Goal: Transaction & Acquisition: Purchase product/service

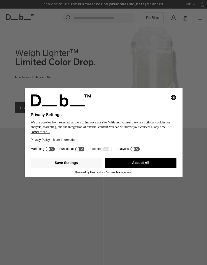
click at [173, 95] on icon "Select language" at bounding box center [173, 97] width 6 height 6
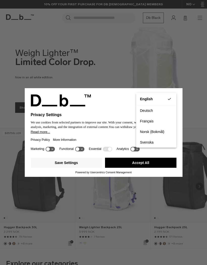
click at [179, 89] on div "Privacy Settings We use cookies from selected partners to improve our site. Wit…" at bounding box center [103, 116] width 157 height 57
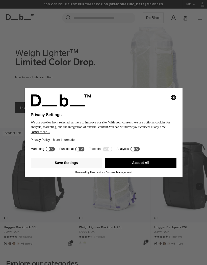
click at [119, 161] on button "Accept All" at bounding box center [140, 163] width 71 height 10
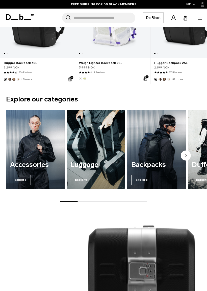
scroll to position [168, 0]
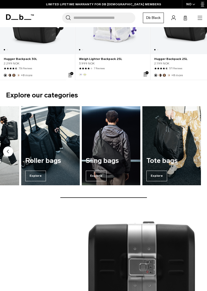
click at [105, 146] on img "6 / 7" at bounding box center [111, 145] width 58 height 79
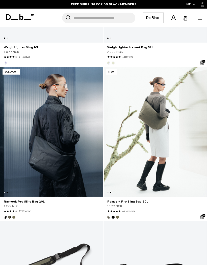
scroll to position [0, 103]
click at [175, 111] on link "Ramverk Pro Sling Bag 20L" at bounding box center [154, 132] width 103 height 130
click at [200, 21] on icon "button" at bounding box center [200, 18] width 6 height 6
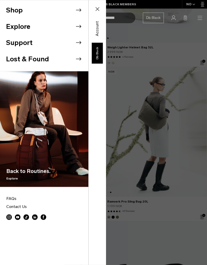
click at [17, 11] on button "Shop" at bounding box center [14, 10] width 17 height 10
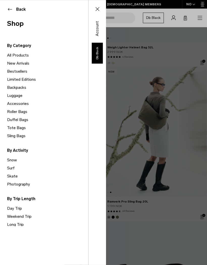
click at [0, 108] on div "By Category All Products New Arrivals Bestsellers Limited Editions" at bounding box center [44, 87] width 88 height 105
click at [16, 103] on link "Accessories" at bounding box center [47, 104] width 81 height 8
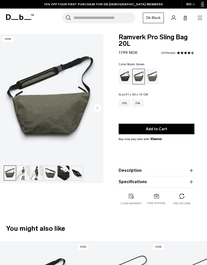
click at [98, 107] on circle "Next slide" at bounding box center [97, 108] width 8 height 8
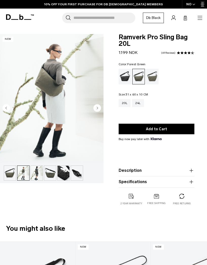
click at [97, 109] on circle "Next slide" at bounding box center [97, 108] width 8 height 8
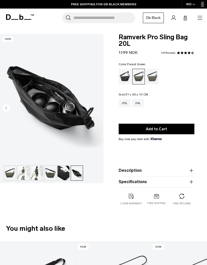
click at [51, 102] on img "6 / 6" at bounding box center [51, 98] width 103 height 129
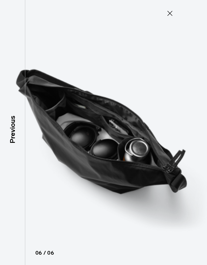
click at [172, 15] on icon at bounding box center [169, 13] width 5 height 5
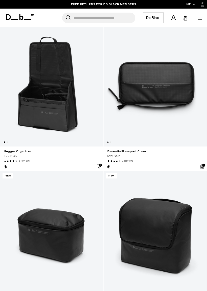
click at [14, 151] on link "Hugger Organizer" at bounding box center [51, 151] width 95 height 5
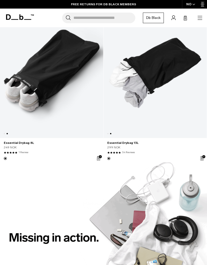
scroll to position [0, 103]
click at [13, 142] on link "Essential Drybag 8L" at bounding box center [51, 143] width 95 height 5
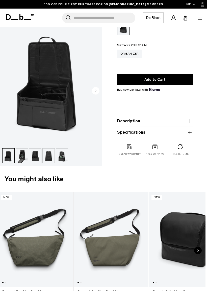
scroll to position [41, 0]
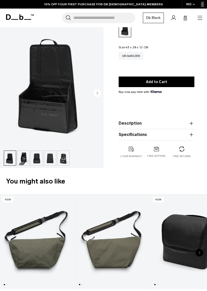
click at [97, 96] on circle "Next slide" at bounding box center [97, 93] width 8 height 8
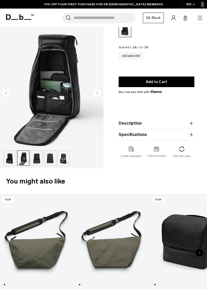
click at [98, 95] on circle "Next slide" at bounding box center [97, 93] width 8 height 8
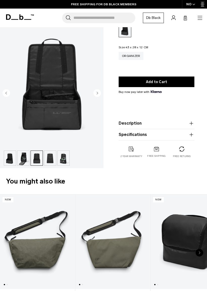
click at [95, 95] on circle "Next slide" at bounding box center [97, 93] width 8 height 8
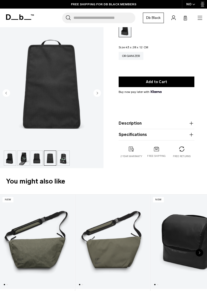
click at [95, 93] on circle "Next slide" at bounding box center [97, 93] width 8 height 8
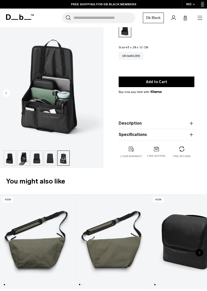
click at [7, 92] on circle "Previous slide" at bounding box center [7, 93] width 8 height 8
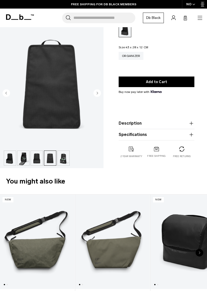
click at [8, 92] on circle "Previous slide" at bounding box center [7, 93] width 8 height 8
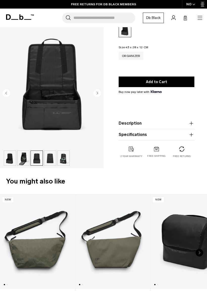
click at [7, 93] on circle "Previous slide" at bounding box center [7, 93] width 8 height 8
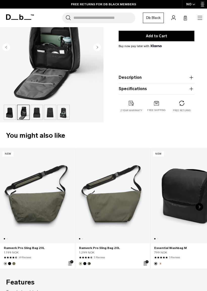
scroll to position [86, 0]
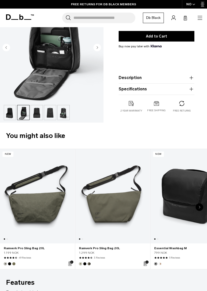
click at [191, 76] on icon "button" at bounding box center [191, 78] width 6 height 6
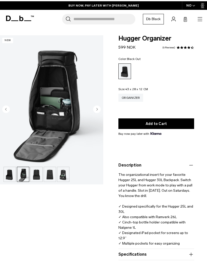
scroll to position [0, 0]
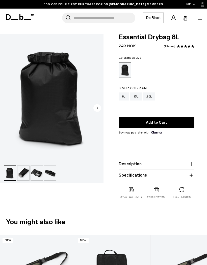
click at [97, 108] on icon "Next slide" at bounding box center [97, 108] width 1 height 2
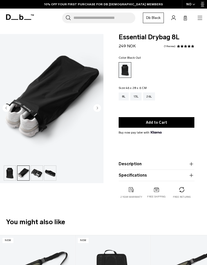
click at [100, 117] on img "2 / 4" at bounding box center [51, 98] width 103 height 129
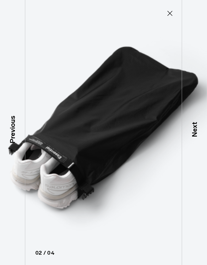
click at [167, 15] on icon at bounding box center [170, 13] width 8 height 8
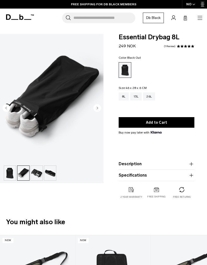
click at [39, 174] on img "button" at bounding box center [37, 173] width 12 height 15
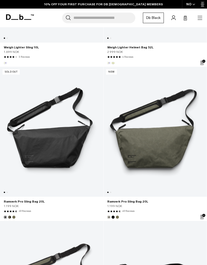
click at [198, 22] on div "Search for Bags, Luggage... Search Close Trending Products All Products Hugger …" at bounding box center [120, 18] width 166 height 11
click at [200, 17] on icon "button" at bounding box center [200, 18] width 6 height 6
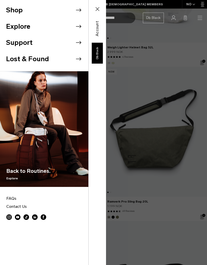
click at [20, 14] on button "Shop" at bounding box center [14, 10] width 17 height 10
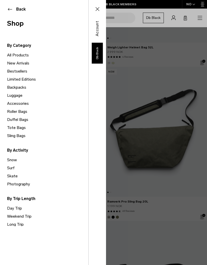
click at [12, 97] on link "Luggage" at bounding box center [47, 95] width 81 height 8
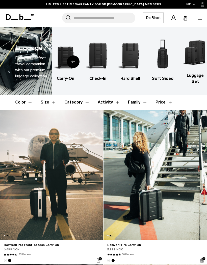
click at [200, 18] on icon "button" at bounding box center [200, 18] width 6 height 6
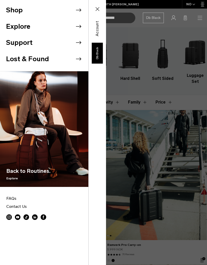
click at [16, 12] on button "Shop" at bounding box center [14, 10] width 17 height 10
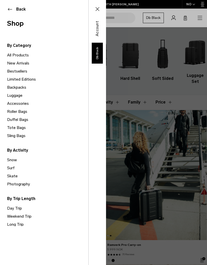
click at [15, 113] on link "Roller Bags" at bounding box center [47, 112] width 81 height 8
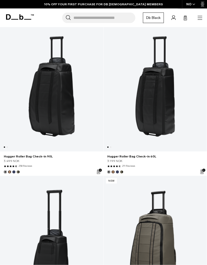
scroll to position [80, 0]
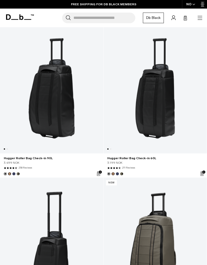
click at [13, 174] on button "Blue Hour" at bounding box center [13, 173] width 3 height 3
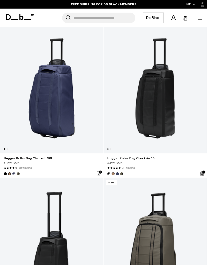
click at [15, 172] on img "Blue Hour" at bounding box center [14, 174] width 4 height 4
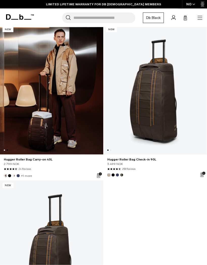
scroll to position [0, 0]
